Goal: Task Accomplishment & Management: Use online tool/utility

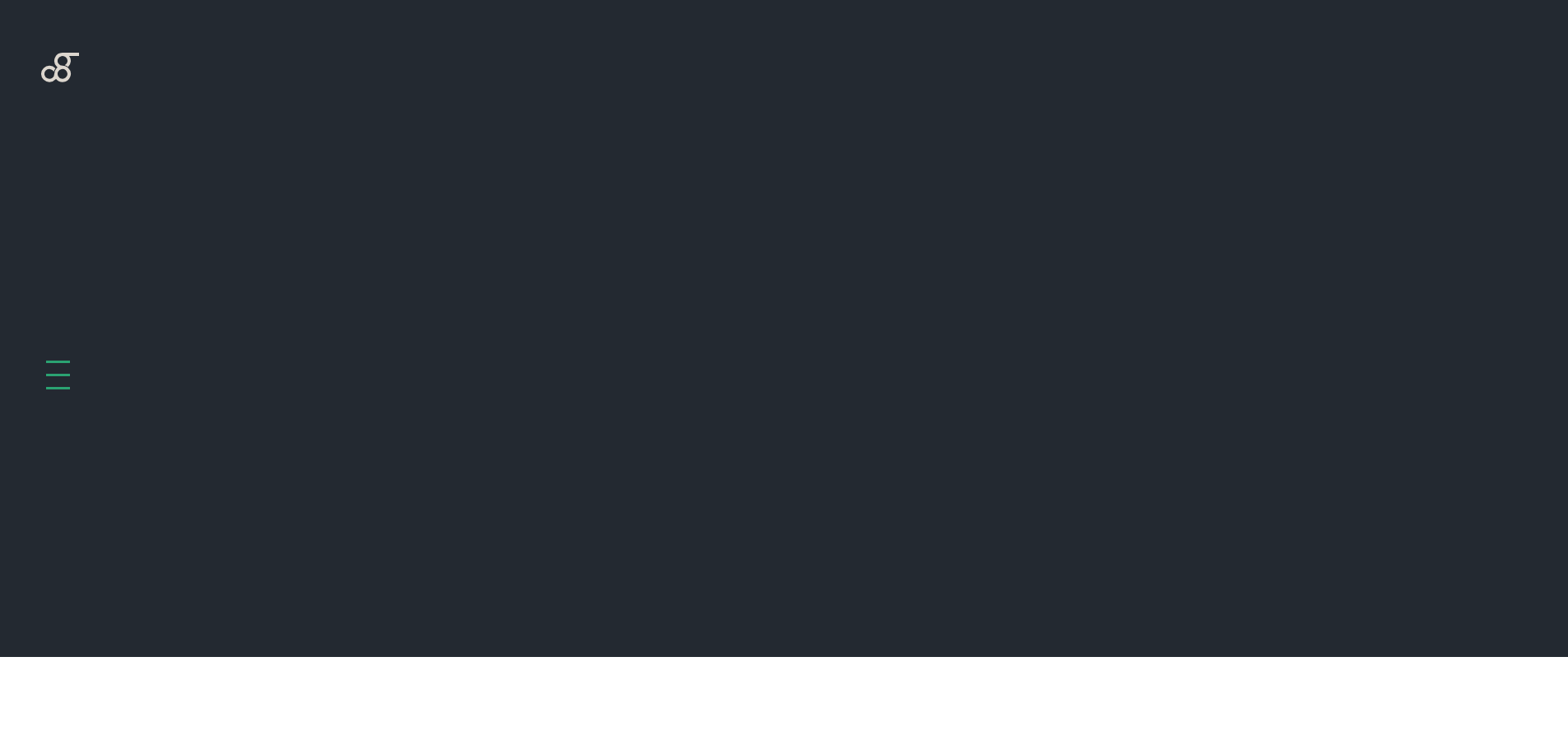
scroll to position [657, 0]
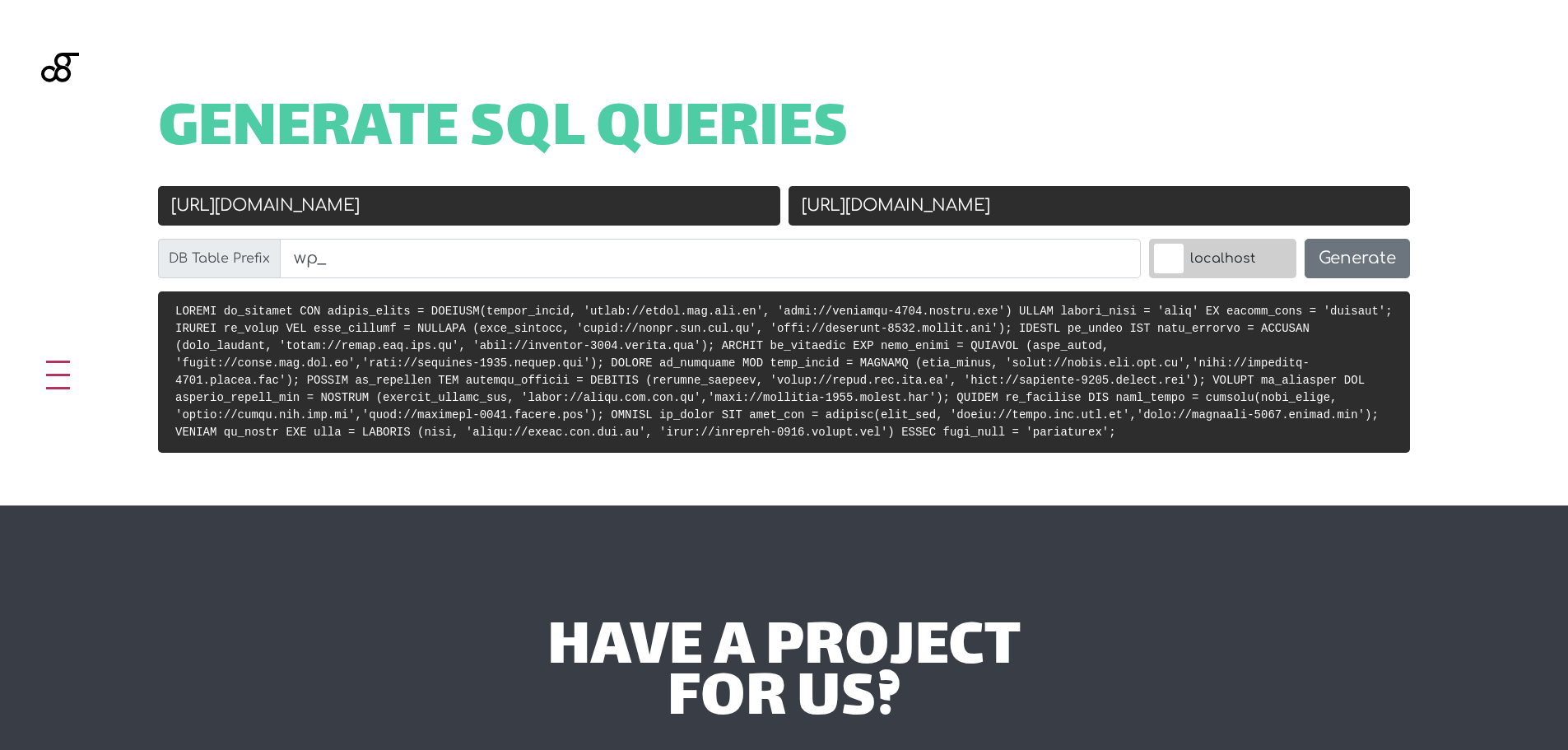
click at [439, 206] on input "[URL][DOMAIN_NAME]" at bounding box center [469, 206] width 622 height 39
click at [439, 206] on input "https://uniao.ugv.edu.br" at bounding box center [469, 206] width 622 height 39
paste input "://localhost:8000/wp"
type input "http://localhost:8000/wp"
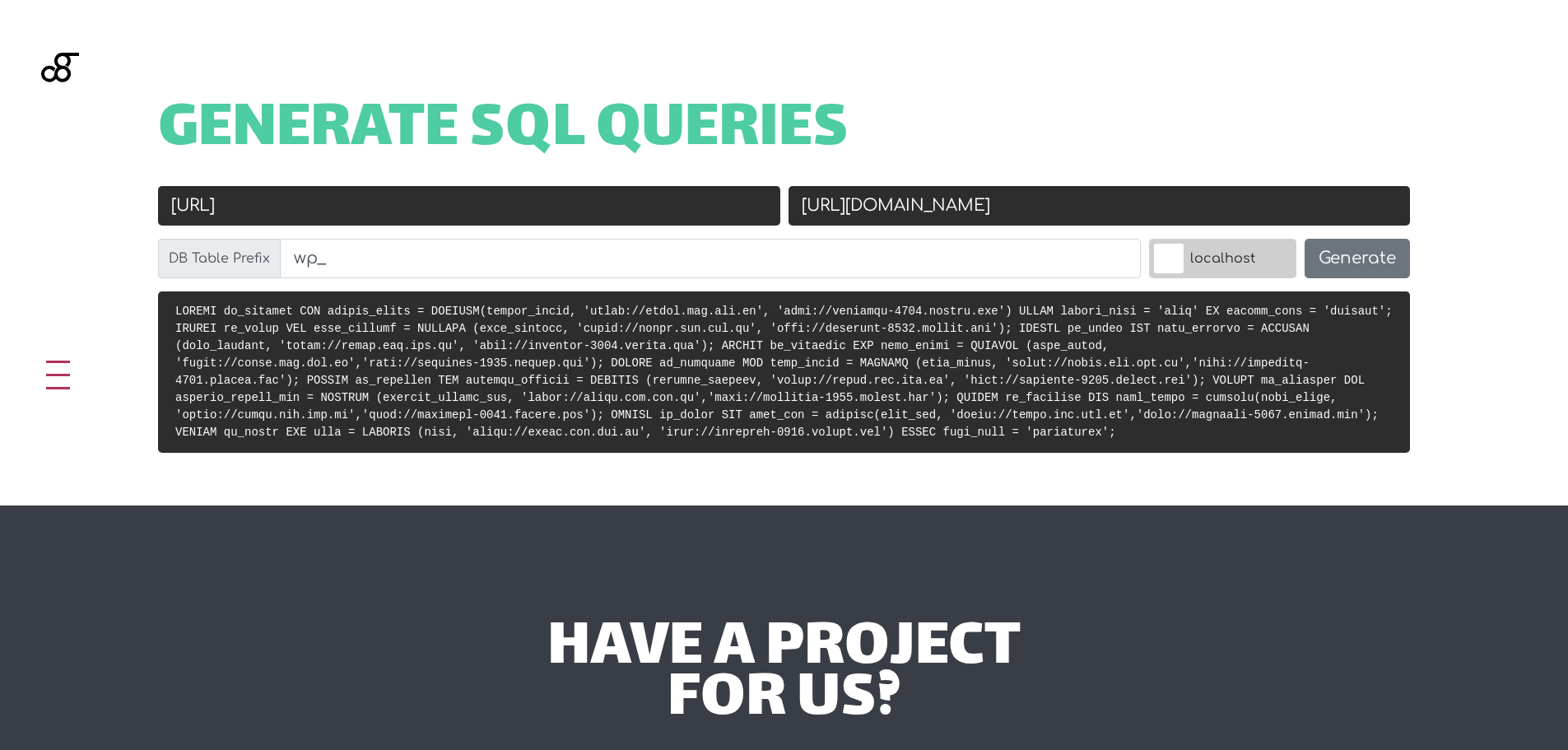
click at [1054, 209] on input "http://uniguacu-2018.docker.com" at bounding box center [1099, 206] width 622 height 39
paste input "localhost:8000/wp"
click at [970, 207] on input "http://localhost:8000/wp" at bounding box center [1099, 206] width 622 height 39
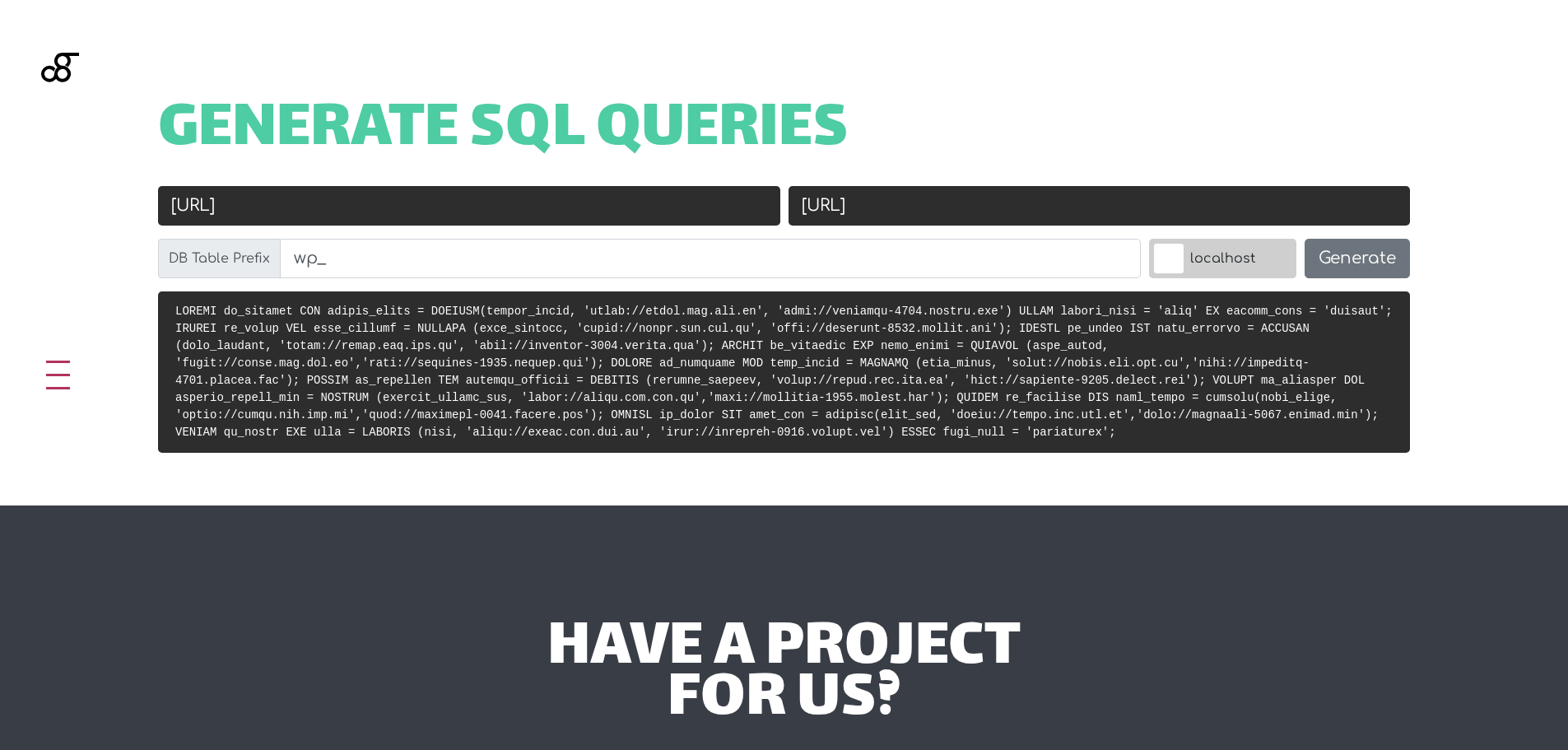
type input "http://localhost:8001/wp"
click at [442, 204] on input "http://localhost:8000/wp" at bounding box center [469, 206] width 622 height 39
drag, startPoint x: 379, startPoint y: 198, endPoint x: 348, endPoint y: 202, distance: 31.3
click at [348, 202] on input "http://localhost:8000/wp" at bounding box center [469, 206] width 622 height 39
type input "http://localhost:8000"
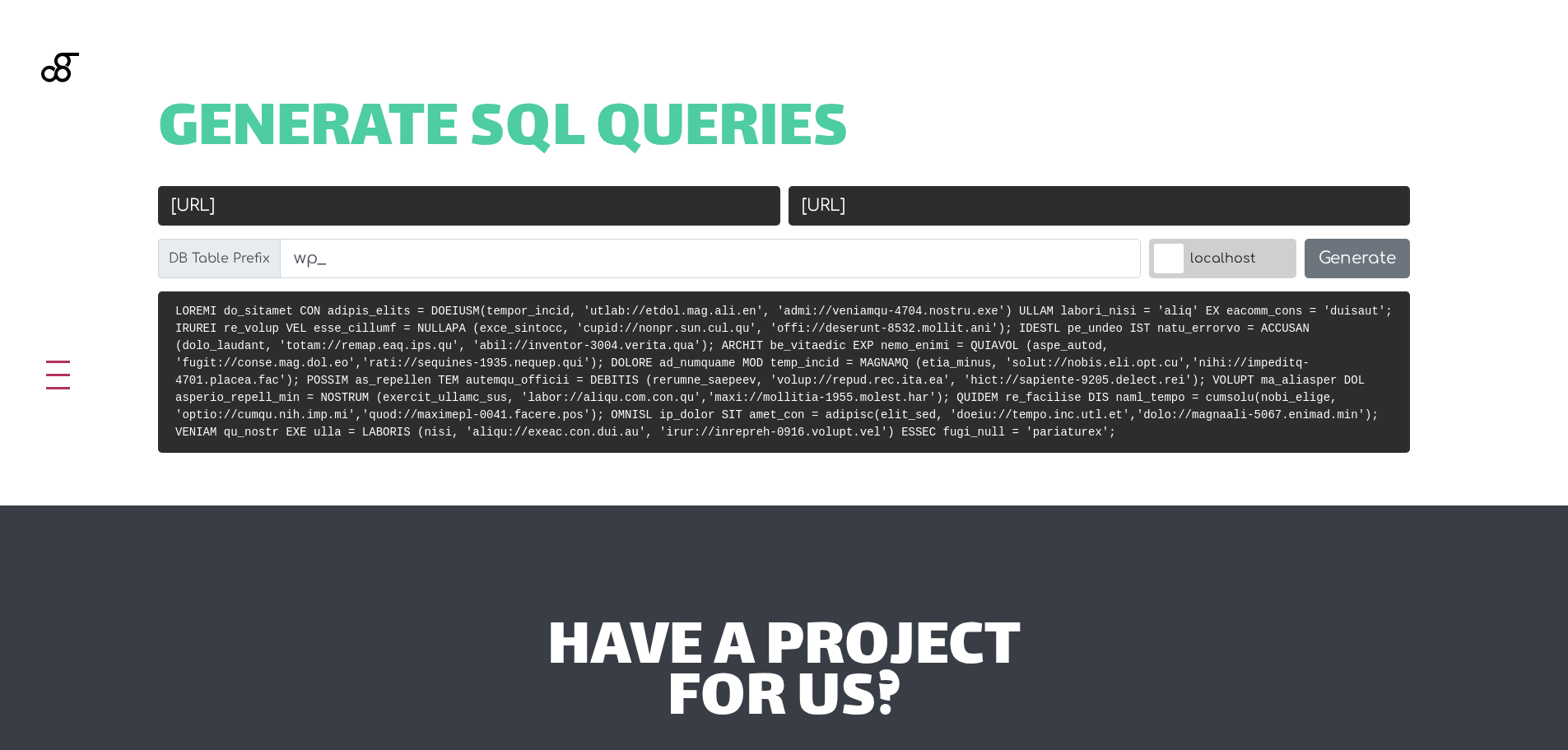
drag, startPoint x: 1014, startPoint y: 207, endPoint x: 972, endPoint y: 206, distance: 42.0
click at [972, 206] on input "http://localhost:8001/wp" at bounding box center [1099, 206] width 622 height 39
type input "[URL]"
click at [1073, 114] on h1 "Generate SQL Queries" at bounding box center [784, 131] width 1251 height 51
click at [1379, 262] on button "Generate" at bounding box center [1357, 258] width 106 height 39
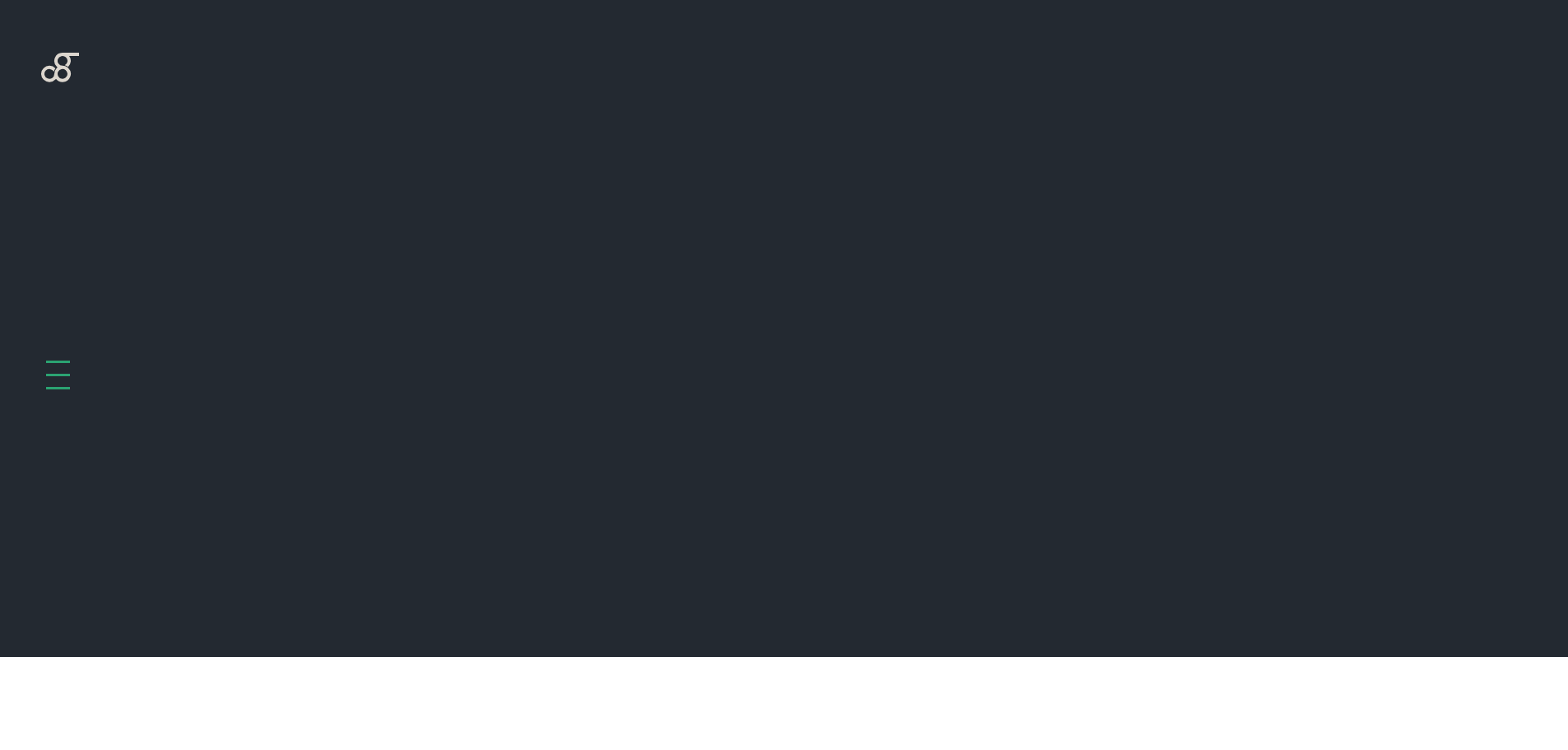
scroll to position [657, 0]
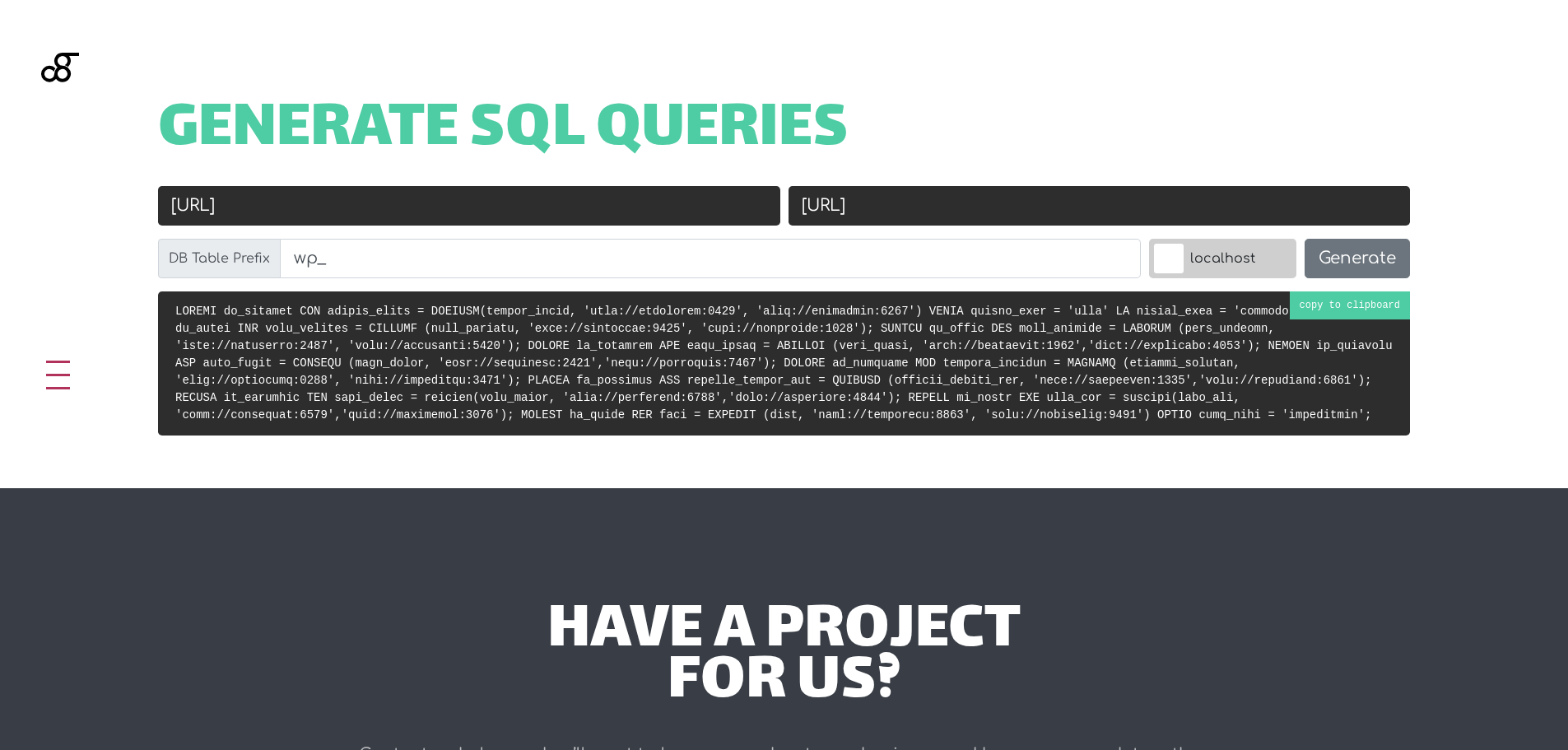
click at [608, 364] on code at bounding box center [784, 363] width 1217 height 117
click at [454, 197] on input "http://localhost:8000" at bounding box center [469, 206] width 622 height 39
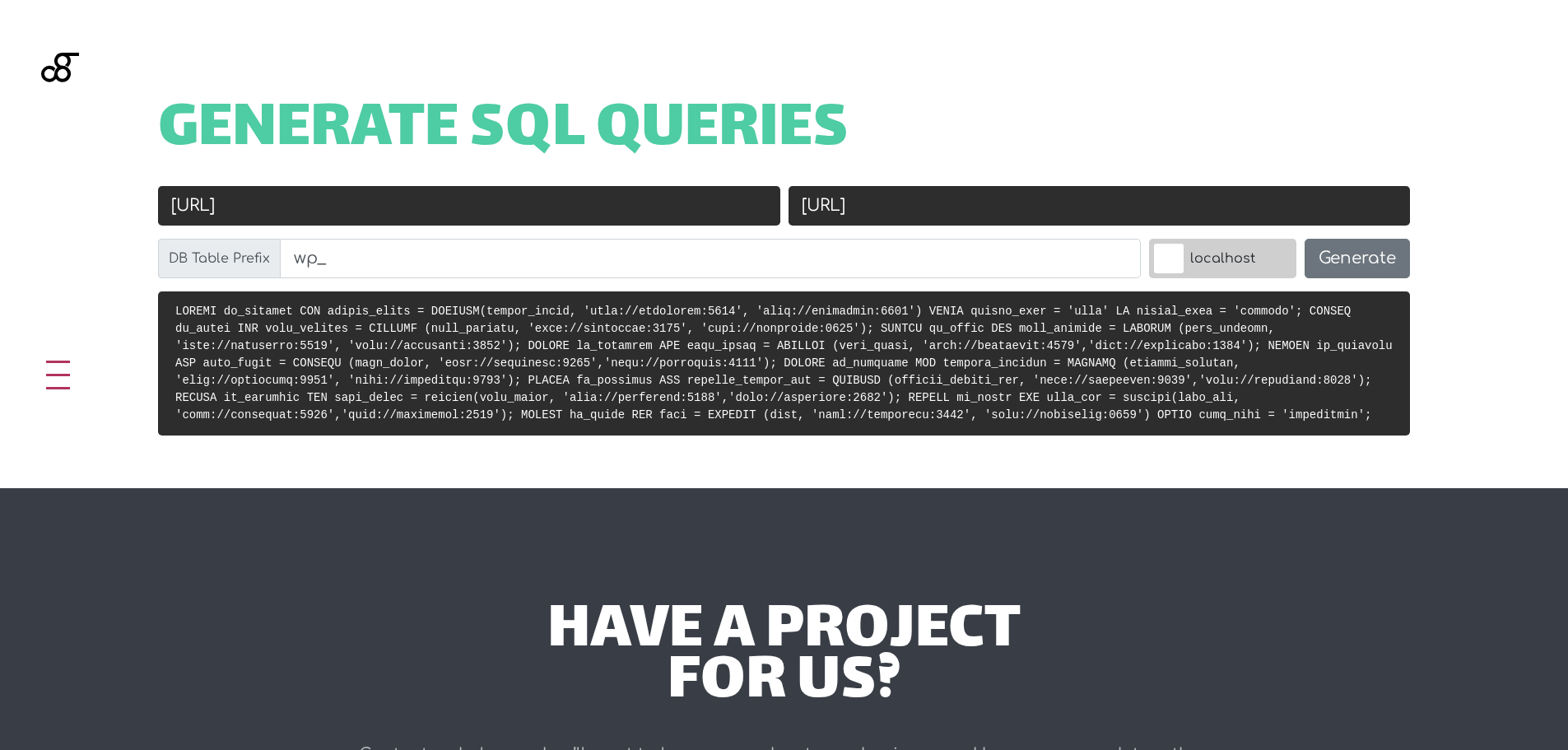
paste input "s://acig.com.br"
type input "[URL][DOMAIN_NAME]"
click at [1362, 250] on button "Generate" at bounding box center [1357, 258] width 106 height 39
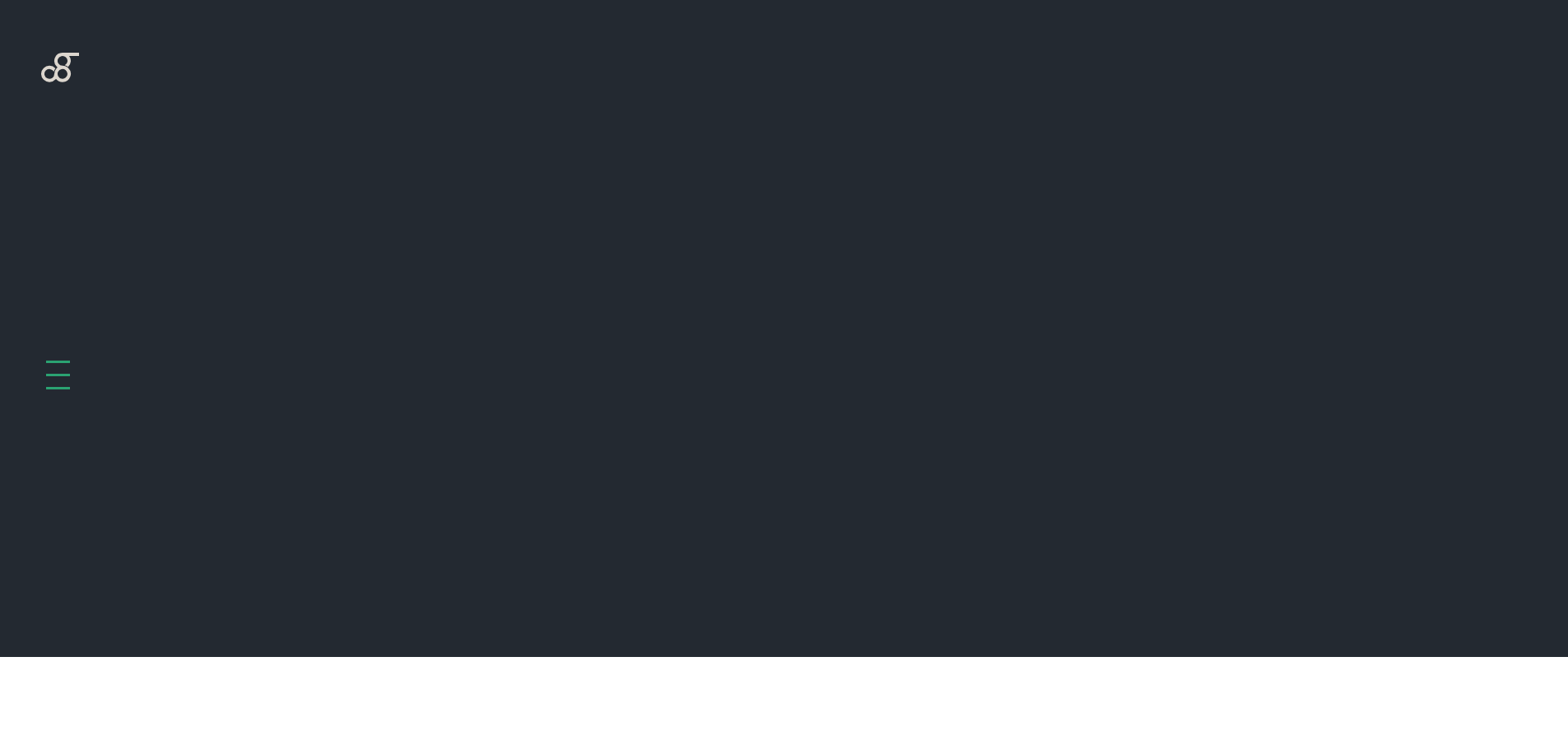
scroll to position [657, 0]
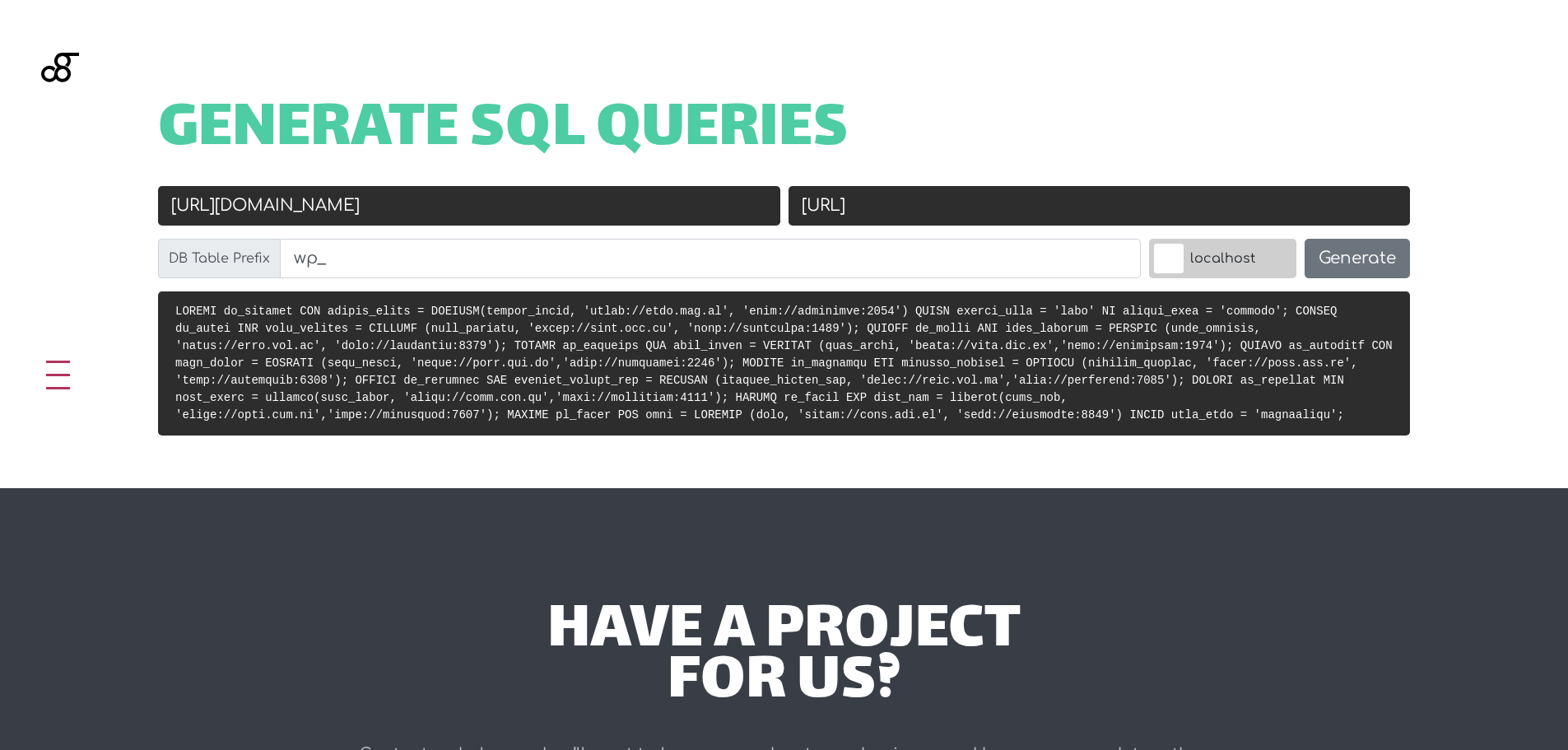
click at [613, 371] on pre at bounding box center [784, 363] width 1251 height 144
click at [1040, 211] on input "[URL]" at bounding box center [1099, 206] width 622 height 39
